Goal: Task Accomplishment & Management: Manage account settings

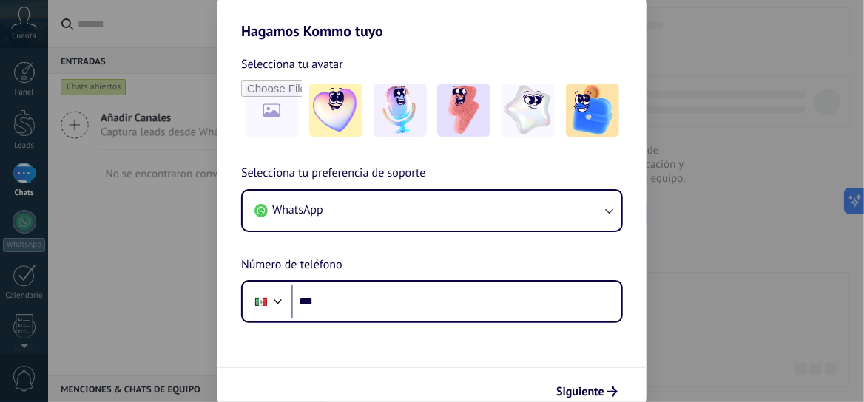
click at [773, 306] on div "Hagamos Kommo tuyo Selecciona tu avatar Selecciona tu preferencia de soporte Wh…" at bounding box center [432, 201] width 864 height 402
click at [139, 33] on div "Hagamos Kommo tuyo Selecciona tu avatar Selecciona tu preferencia de soporte Wh…" at bounding box center [432, 201] width 864 height 402
click at [26, 13] on div "Hagamos Kommo tuyo Selecciona tu avatar Selecciona tu preferencia de soporte Wh…" at bounding box center [432, 201] width 864 height 402
click at [800, 155] on div "Hagamos Kommo tuyo Selecciona tu avatar Selecciona tu preferencia de soporte Wh…" at bounding box center [432, 201] width 864 height 402
click at [161, 38] on div "Hagamos Kommo tuyo Selecciona tu avatar Selecciona tu preferencia de soporte Wh…" at bounding box center [432, 201] width 864 height 402
